Goal: Use online tool/utility: Use online tool/utility

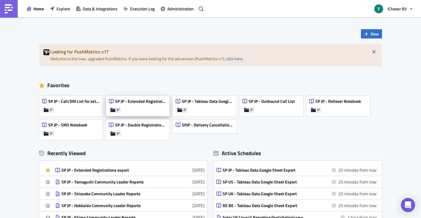
click at [126, 102] on span "SP JP - Extended Registrations export" at bounding box center [140, 101] width 51 height 5
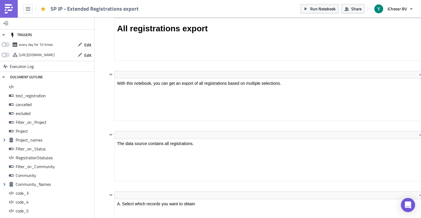
scroll to position [68, 318]
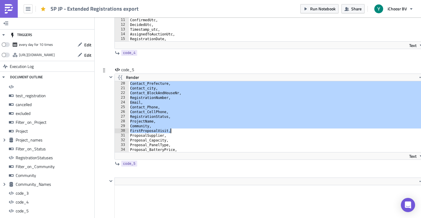
drag, startPoint x: 130, startPoint y: 109, endPoint x: 174, endPoint y: 130, distance: 48.8
click at [174, 130] on div "Contact_Prefecture, Contact_city, Contact_BlockAndHouseNr, RegistrationNumber, …" at bounding box center [277, 121] width 297 height 80
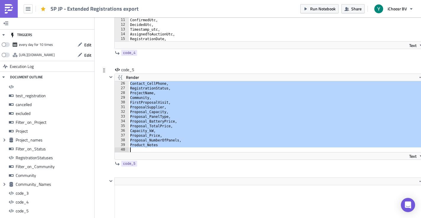
type textarea "Proposal_NumberOfPanels, Product_Notes"
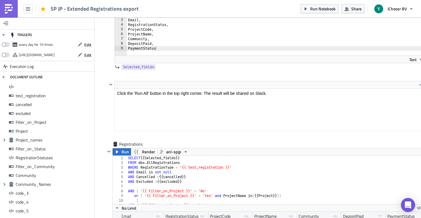
click at [171, 51] on div "RegistrationId, RegistrationNumber, Email, RegistrationStatus, ProjectCode, Pro…" at bounding box center [276, 36] width 299 height 57
click at [170, 48] on div "RegistrationId, RegistrationNumber, Email, RegistrationStatus, ProjectCode, Pro…" at bounding box center [276, 36] width 299 height 57
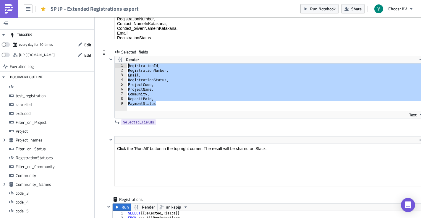
drag, startPoint x: 164, startPoint y: 104, endPoint x: 126, endPoint y: 67, distance: 53.1
click at [126, 67] on div "PaymentStatus 1 2 3 4 5 6 7 8 9 RegistrationId, RegistrationNumber, Email, Regi…" at bounding box center [270, 87] width 311 height 47
paste textarea "Product_Notes"
type textarea "Product_Notes"
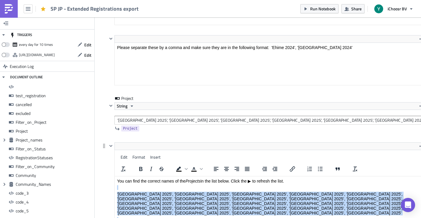
drag, startPoint x: 181, startPoint y: 216, endPoint x: 117, endPoint y: 187, distance: 70.2
click at [117, 187] on html "You can find the correct names of the Projects in the list below. Click the ▶ t…" at bounding box center [270, 204] width 311 height 54
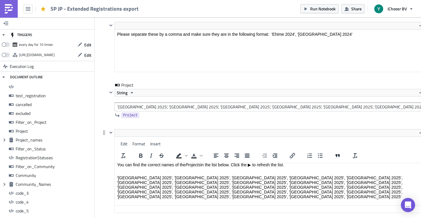
drag, startPoint x: 188, startPoint y: 203, endPoint x: 113, endPoint y: 198, distance: 75.3
click at [115, 198] on html "You can find the correct names of the Projects in the list below. Click the ▶ t…" at bounding box center [270, 187] width 311 height 54
copy p "'[GEOGRAPHIC_DATA] 2025-2', 'Aichi 2025-2'"
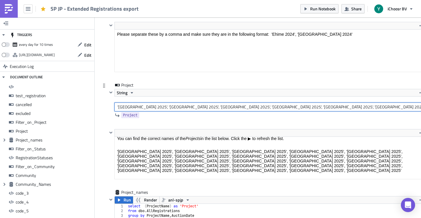
click at [162, 108] on input "'[GEOGRAPHIC_DATA] 2025', '[GEOGRAPHIC_DATA] 2025', '[GEOGRAPHIC_DATA] 2025', '…" at bounding box center [271, 107] width 312 height 9
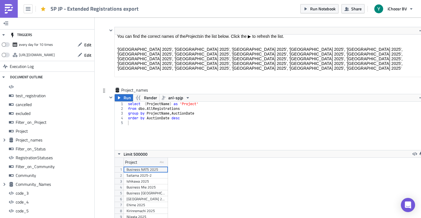
scroll to position [1423, 0]
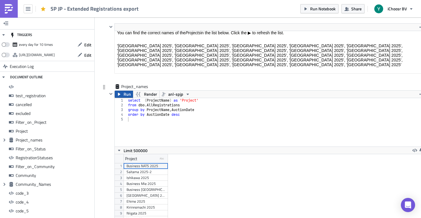
type input "'[GEOGRAPHIC_DATA] 2025-2', 'Aichi 2025-2'"
click at [127, 93] on span "Run" at bounding box center [127, 94] width 7 height 7
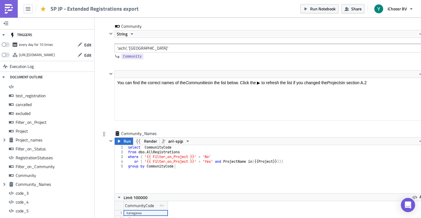
scroll to position [2253, 0]
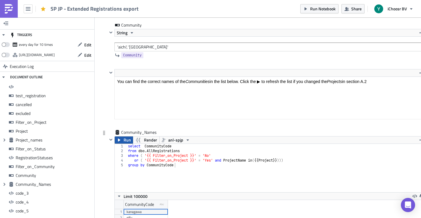
click at [126, 141] on span "Run" at bounding box center [127, 140] width 7 height 7
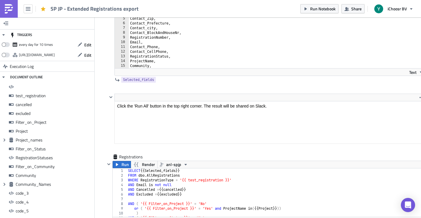
scroll to position [4823, 0]
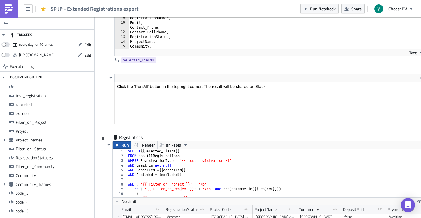
click at [124, 146] on span "Run" at bounding box center [125, 145] width 7 height 7
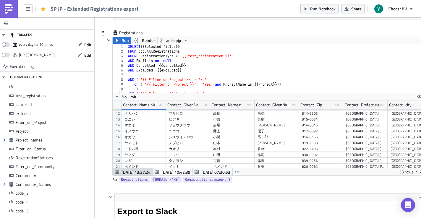
scroll to position [74, 0]
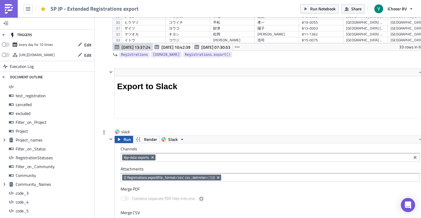
click at [128, 141] on span "Run" at bounding box center [127, 139] width 7 height 7
